Goal: Task Accomplishment & Management: Use online tool/utility

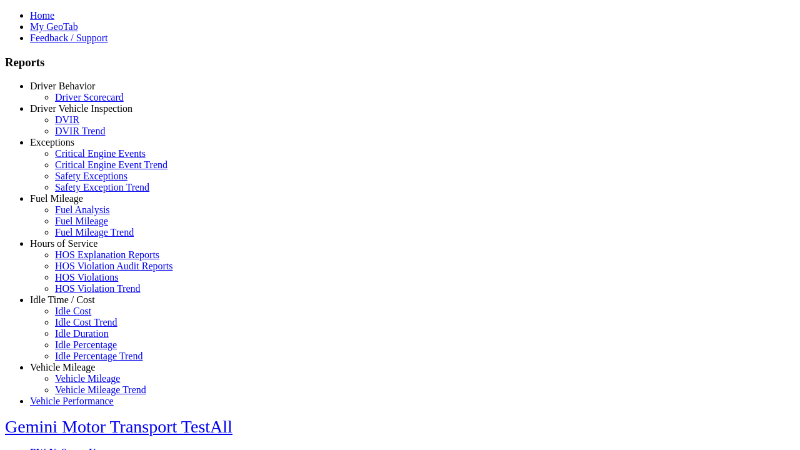
select select
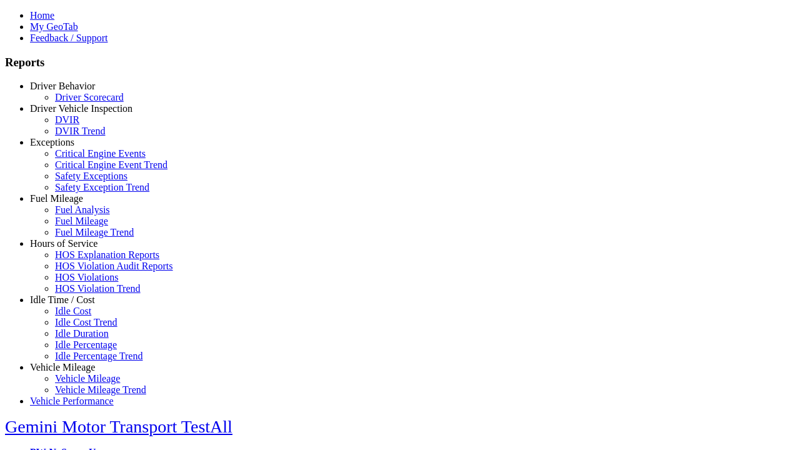
select select
